Goal: Task Accomplishment & Management: Use online tool/utility

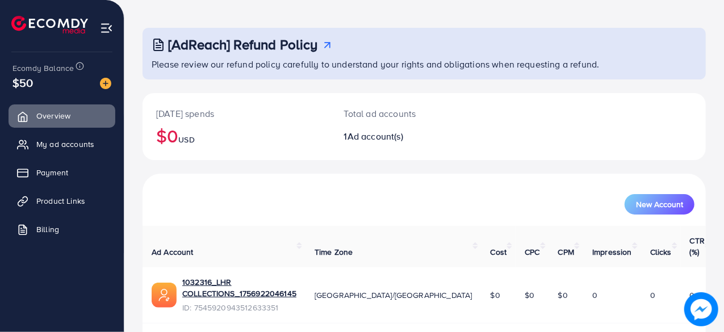
scroll to position [44, 0]
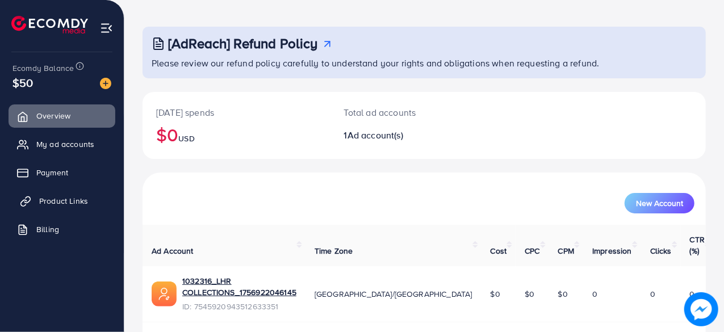
click at [48, 202] on span "Product Links" at bounding box center [63, 200] width 49 height 11
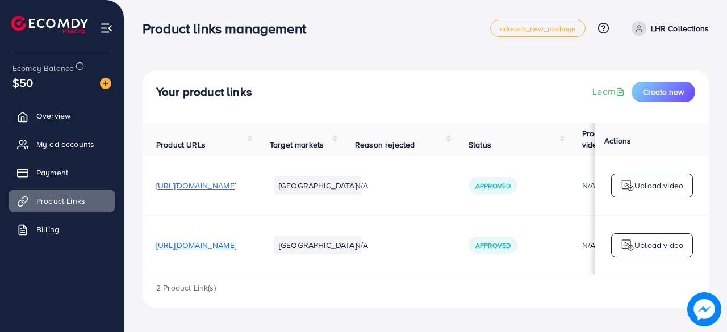
click at [236, 190] on span "[URL][DOMAIN_NAME]" at bounding box center [196, 185] width 80 height 11
click at [236, 244] on span "[URL][DOMAIN_NAME]" at bounding box center [196, 245] width 80 height 11
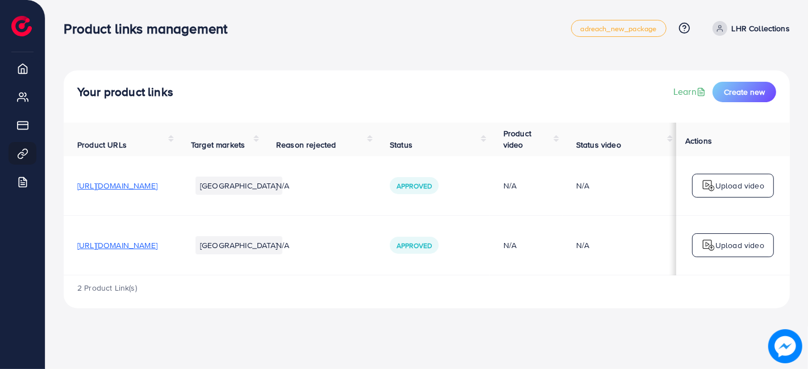
click at [726, 177] on div "Upload video" at bounding box center [733, 186] width 82 height 24
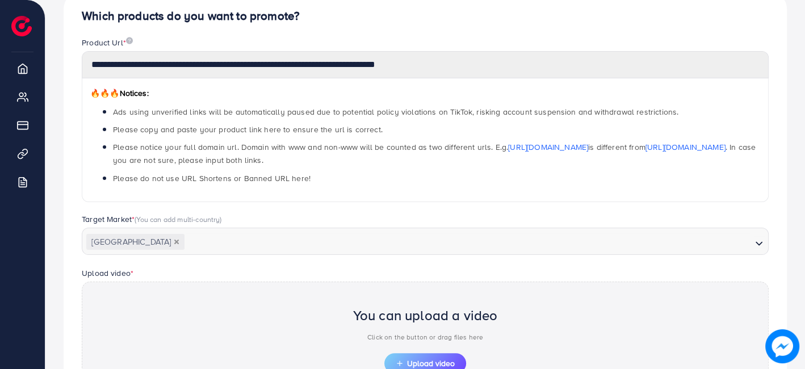
scroll to position [254, 0]
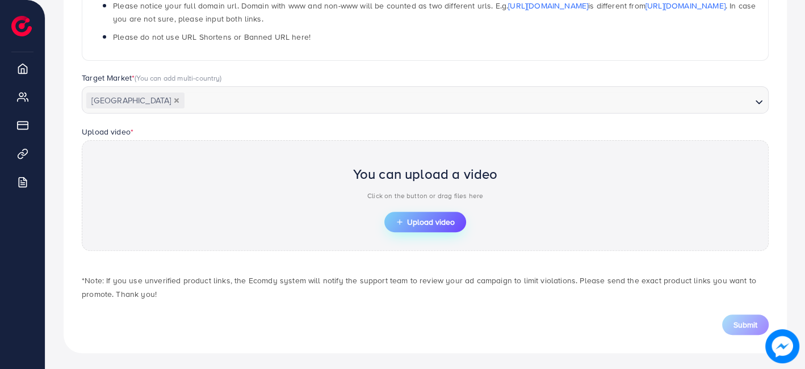
click at [453, 227] on button "Upload video" at bounding box center [425, 222] width 82 height 20
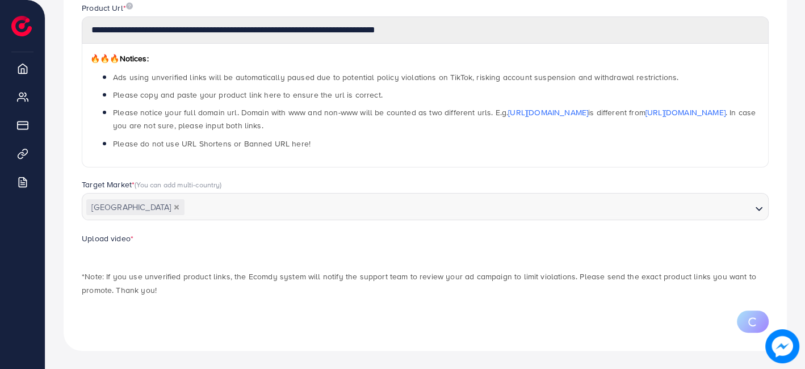
scroll to position [146, 0]
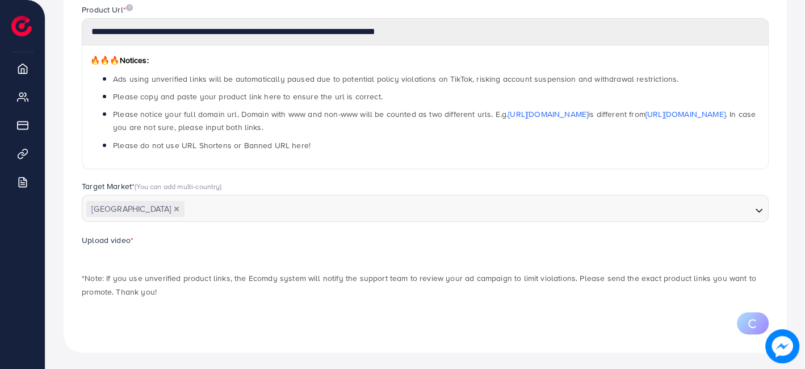
click at [493, 275] on p "*Note: If you use unverified product links, the Ecomdy system will notify the s…" at bounding box center [425, 284] width 687 height 27
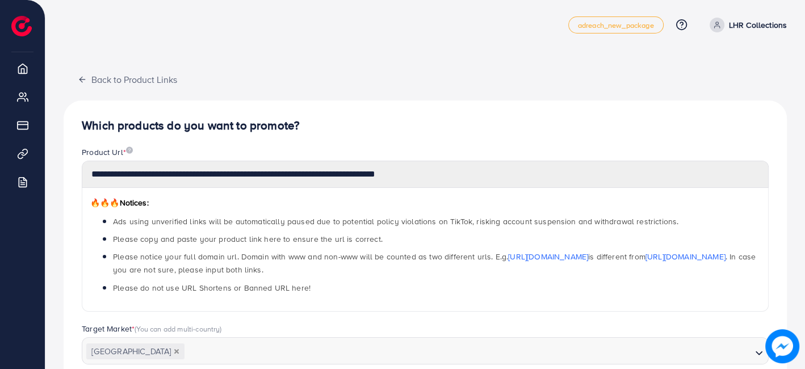
scroll to position [5, 0]
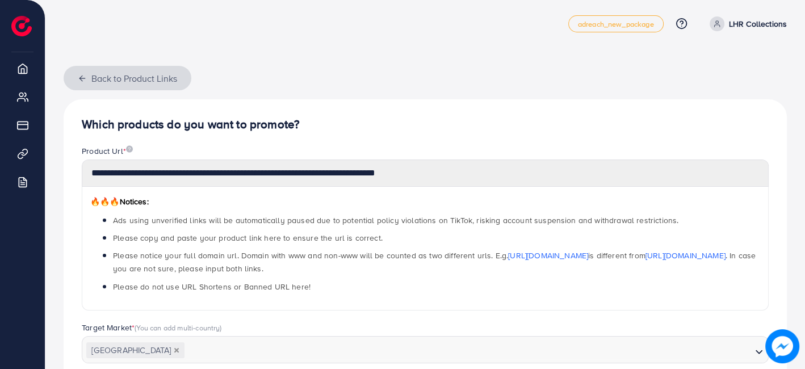
click at [103, 82] on button "Back to Product Links" at bounding box center [128, 78] width 128 height 24
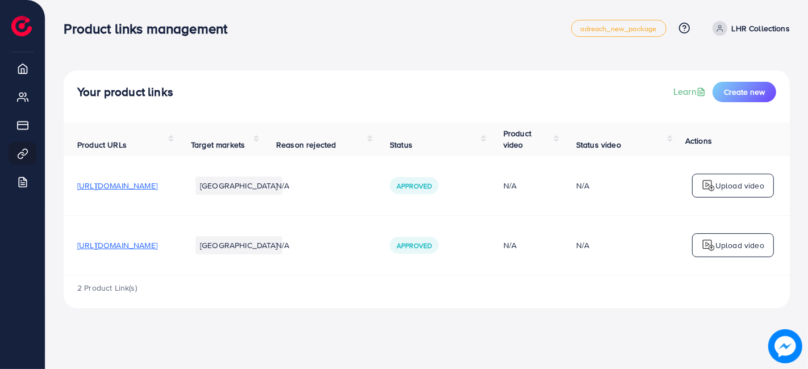
click at [157, 249] on span "[URL][DOMAIN_NAME]" at bounding box center [117, 245] width 80 height 11
click at [709, 252] on div "Upload video" at bounding box center [733, 245] width 82 height 24
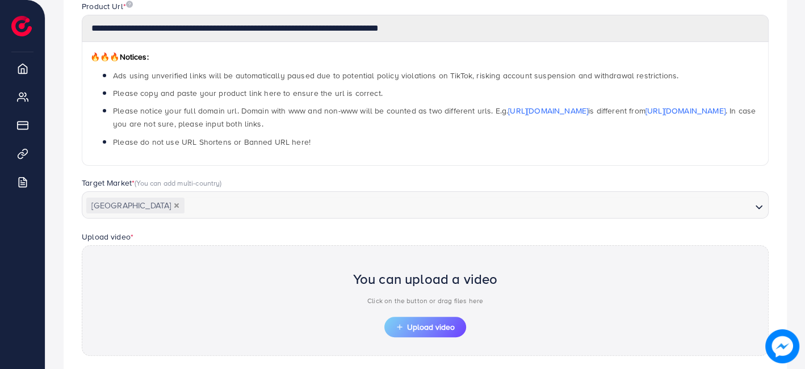
scroll to position [149, 0]
click at [422, 332] on button "Upload video" at bounding box center [425, 327] width 82 height 20
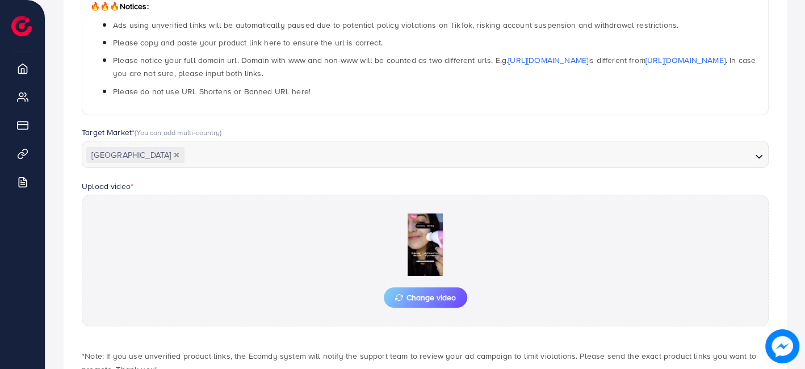
scroll to position [275, 0]
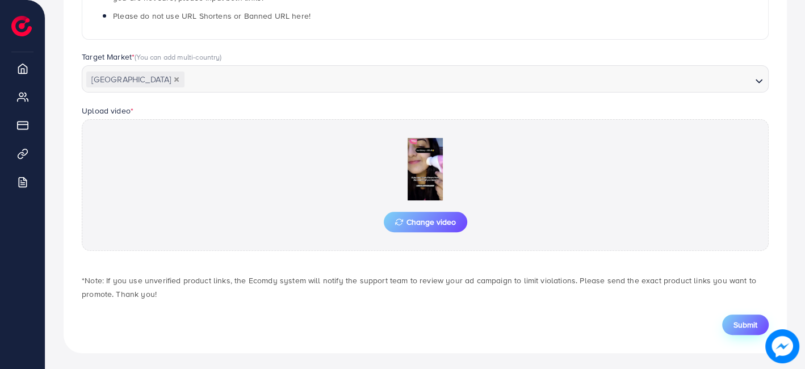
click at [726, 330] on button "Submit" at bounding box center [745, 325] width 47 height 20
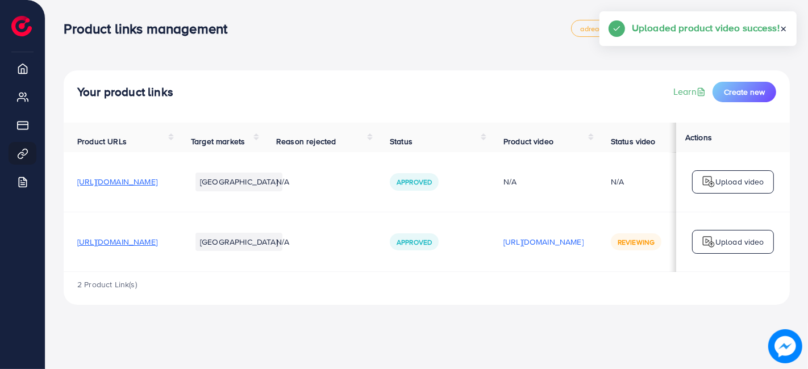
scroll to position [0, 173]
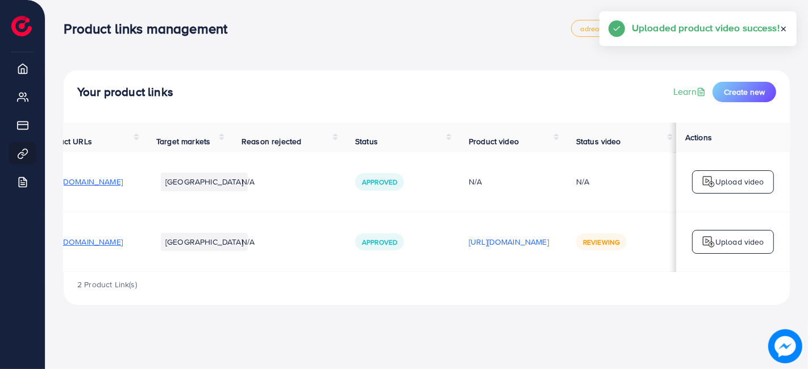
click at [726, 249] on p "Upload video" at bounding box center [739, 242] width 49 height 14
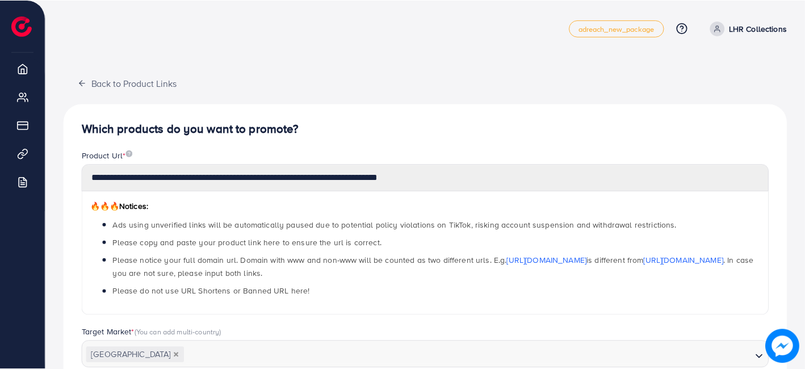
scroll to position [376, 0]
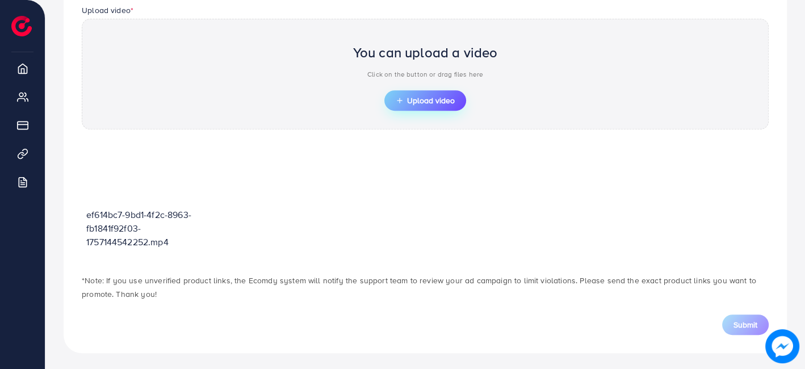
click at [417, 97] on span "Upload video" at bounding box center [425, 101] width 59 height 8
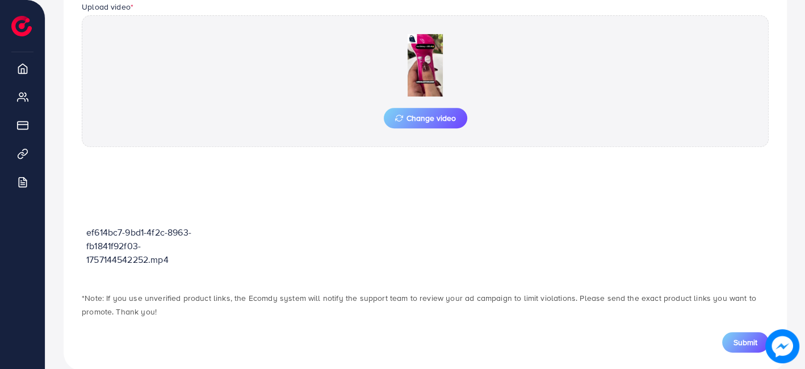
scroll to position [372, 0]
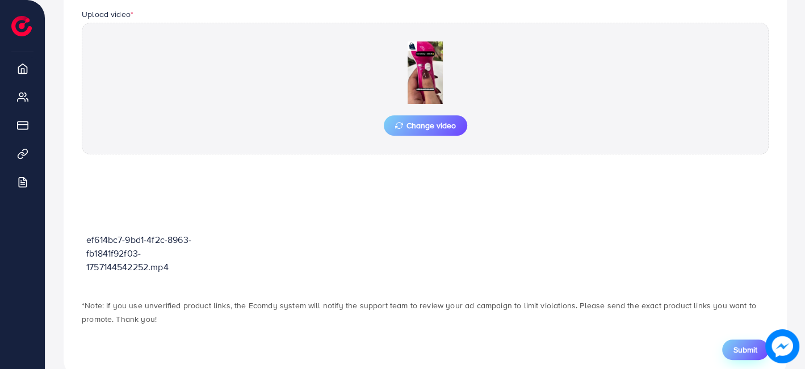
click at [726, 332] on span "Submit" at bounding box center [746, 349] width 24 height 11
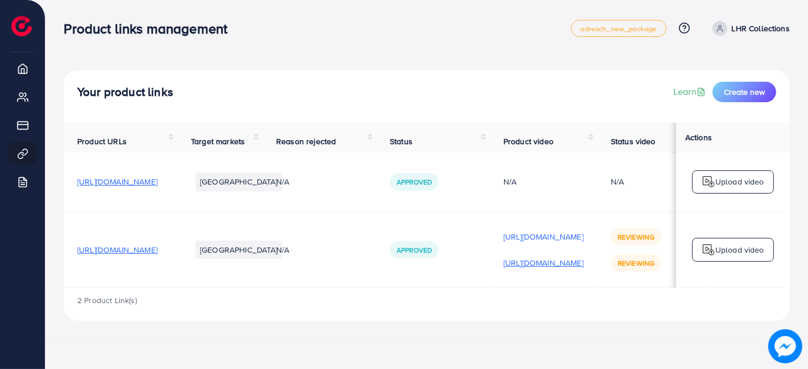
scroll to position [0, 175]
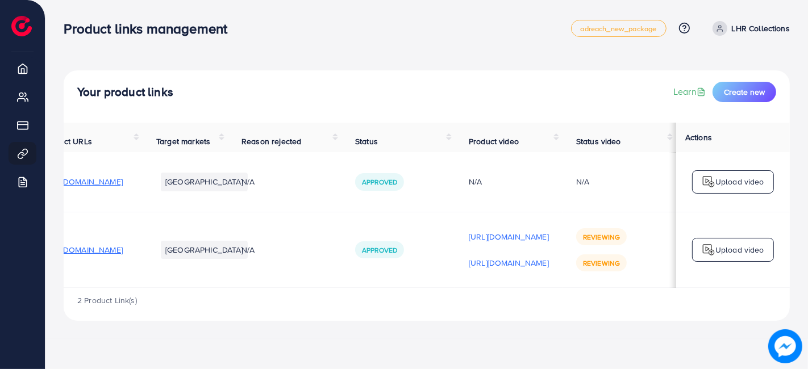
click at [726, 249] on p "Upload video" at bounding box center [739, 250] width 49 height 14
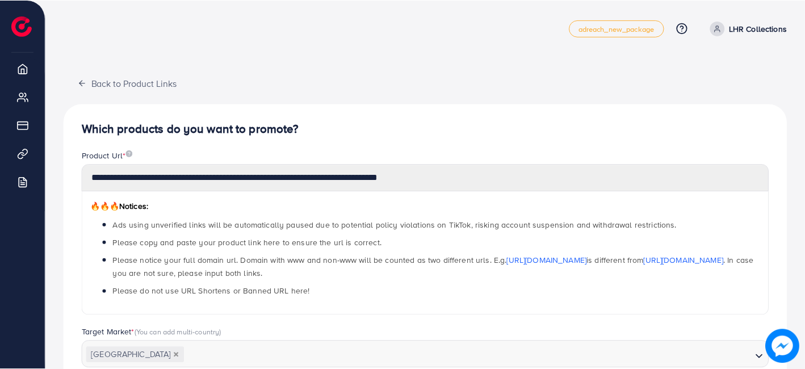
scroll to position [376, 0]
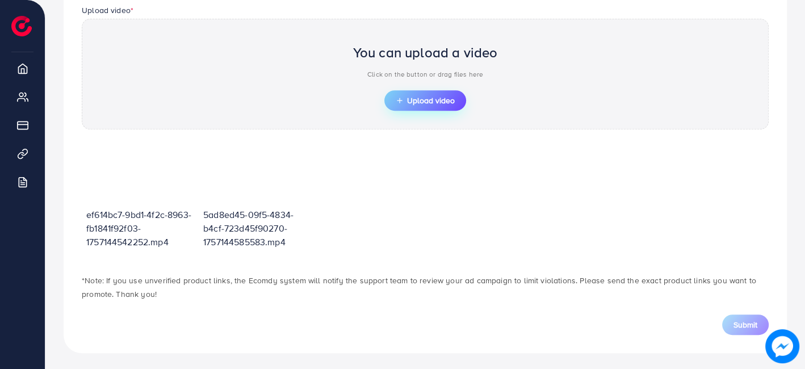
click at [434, 97] on span "Upload video" at bounding box center [425, 101] width 59 height 8
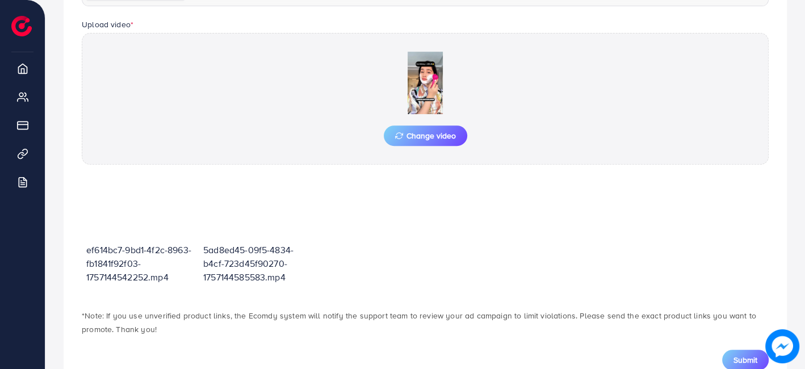
scroll to position [365, 0]
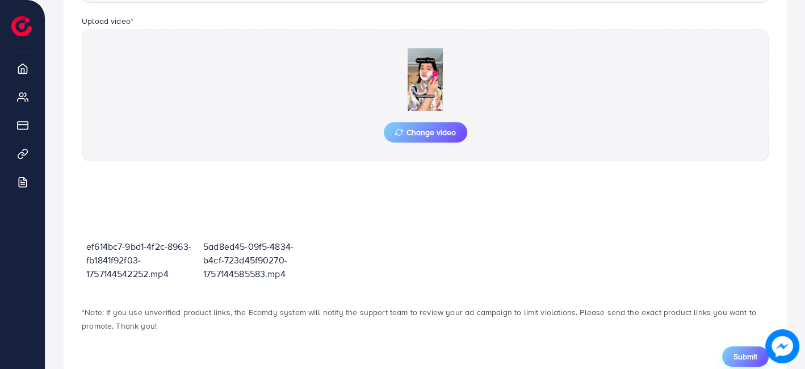
click at [726, 332] on button "Submit" at bounding box center [745, 356] width 47 height 20
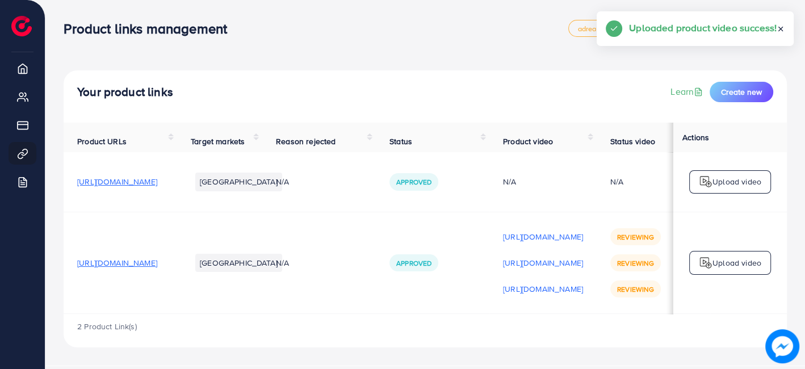
click at [722, 270] on p "Upload video" at bounding box center [737, 263] width 49 height 14
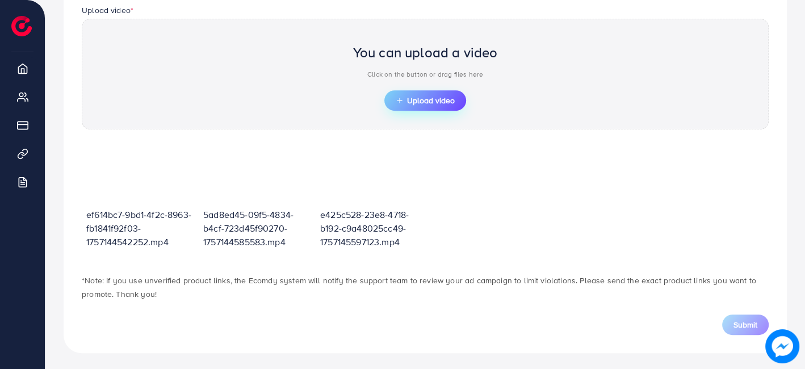
click at [436, 105] on button "Upload video" at bounding box center [425, 100] width 82 height 20
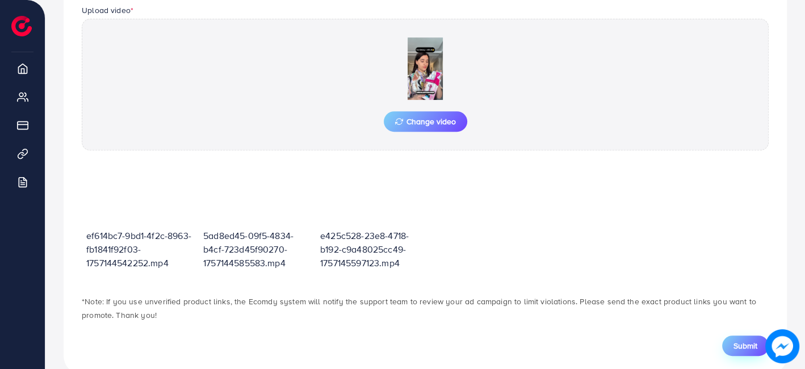
click at [726, 332] on span "Submit" at bounding box center [746, 345] width 24 height 11
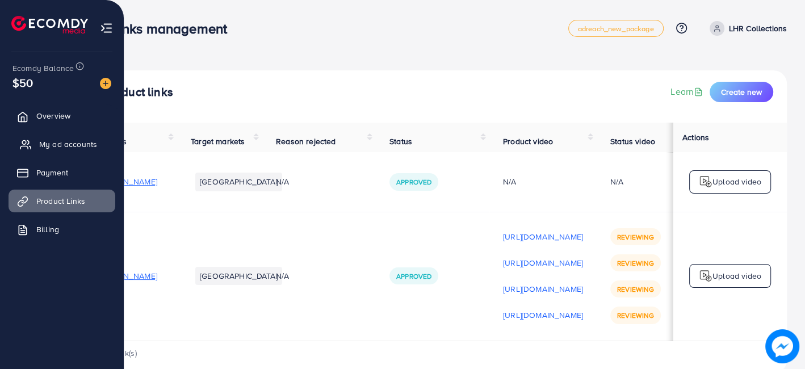
click at [90, 154] on link "My ad accounts" at bounding box center [62, 144] width 107 height 23
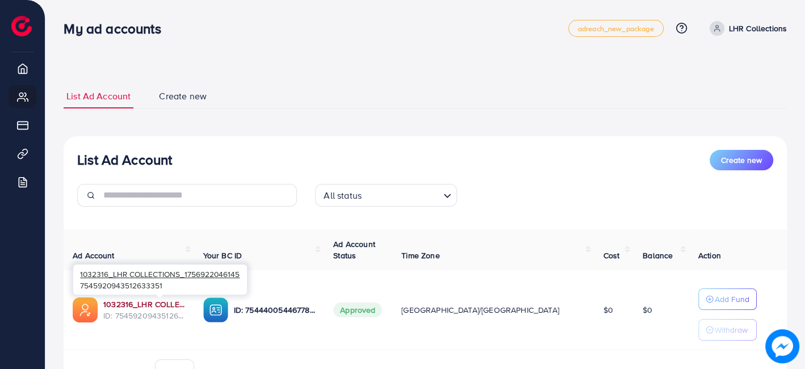
click at [160, 300] on link "1032316_LHR COLLECTIONS_1756922046145" at bounding box center [144, 304] width 82 height 11
